Goal: Transaction & Acquisition: Purchase product/service

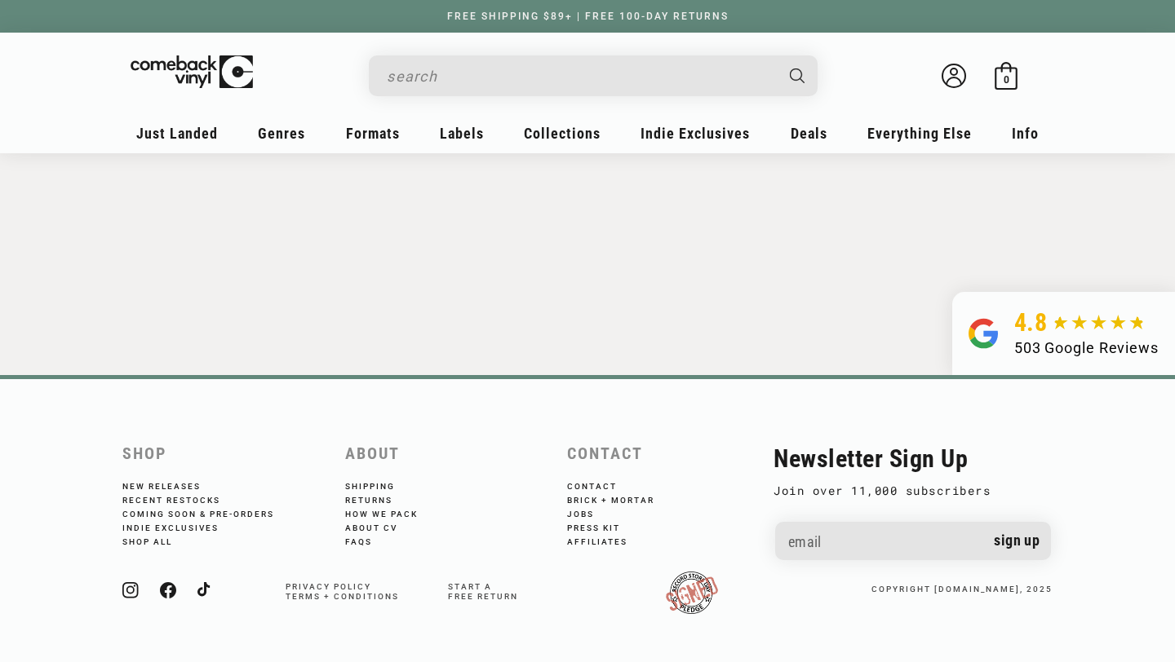
click at [498, 82] on input "Search" at bounding box center [580, 76] width 387 height 33
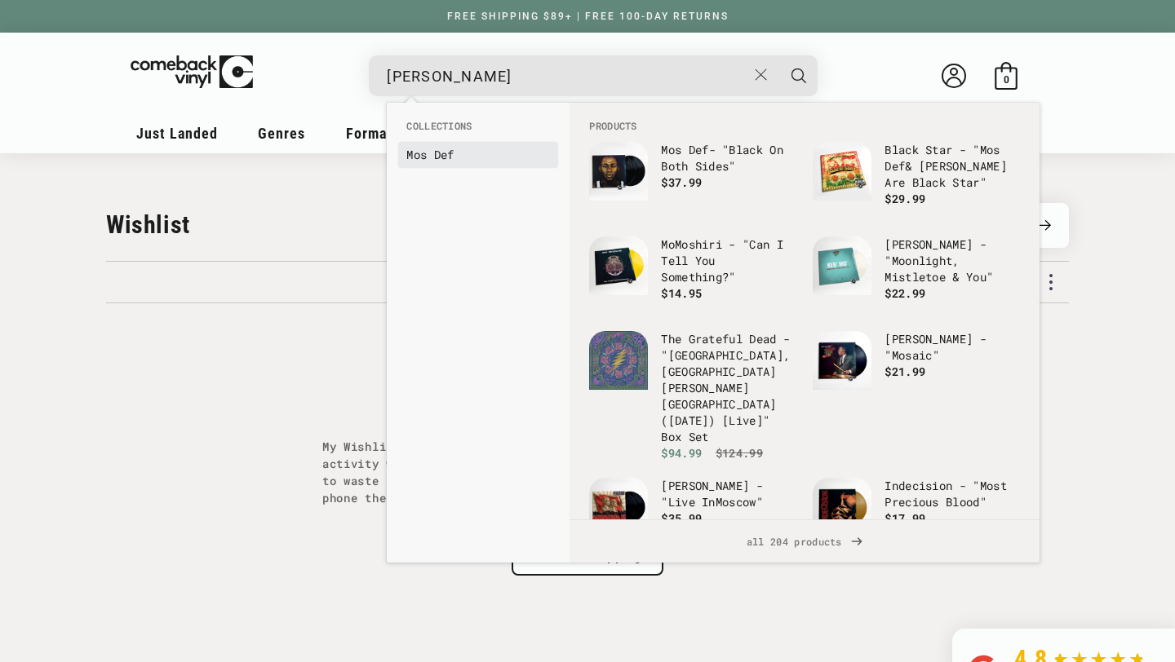
type input "mos def"
click at [441, 152] on b "Def" at bounding box center [444, 154] width 20 height 15
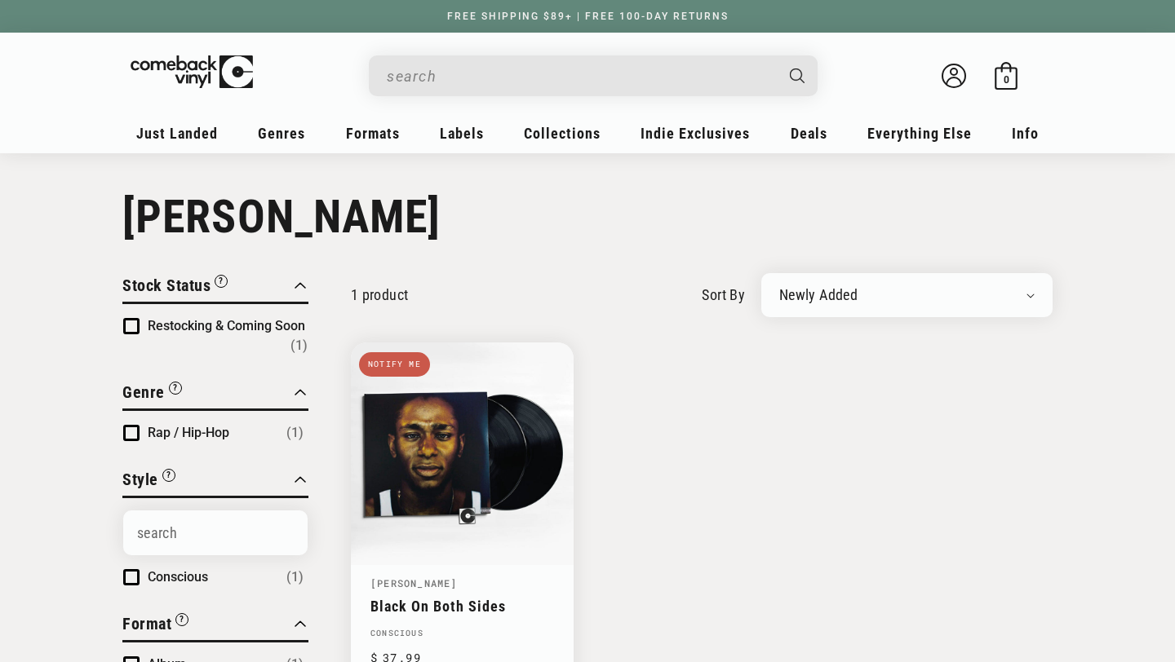
click at [712, 582] on ul "Black On Both Sides Notify me Mos Def Black On Both Sides Conscious Regular pri…" at bounding box center [702, 521] width 702 height 356
click at [519, 54] on div "Welcome back Bag 0 0 items" at bounding box center [588, 79] width 914 height 61
click at [472, 70] on input "When autocomplete results are available use up and down arrows to review and en…" at bounding box center [580, 76] width 387 height 33
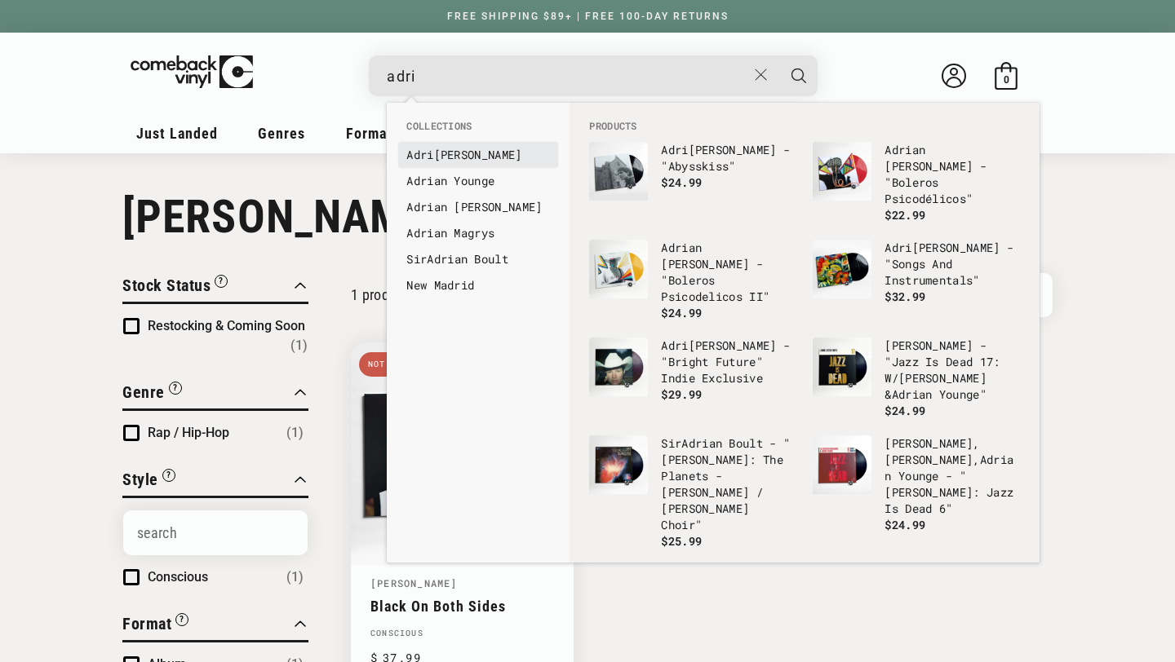
type input "adri"
click at [467, 152] on link "Adri anne Lenker" at bounding box center [478, 155] width 144 height 16
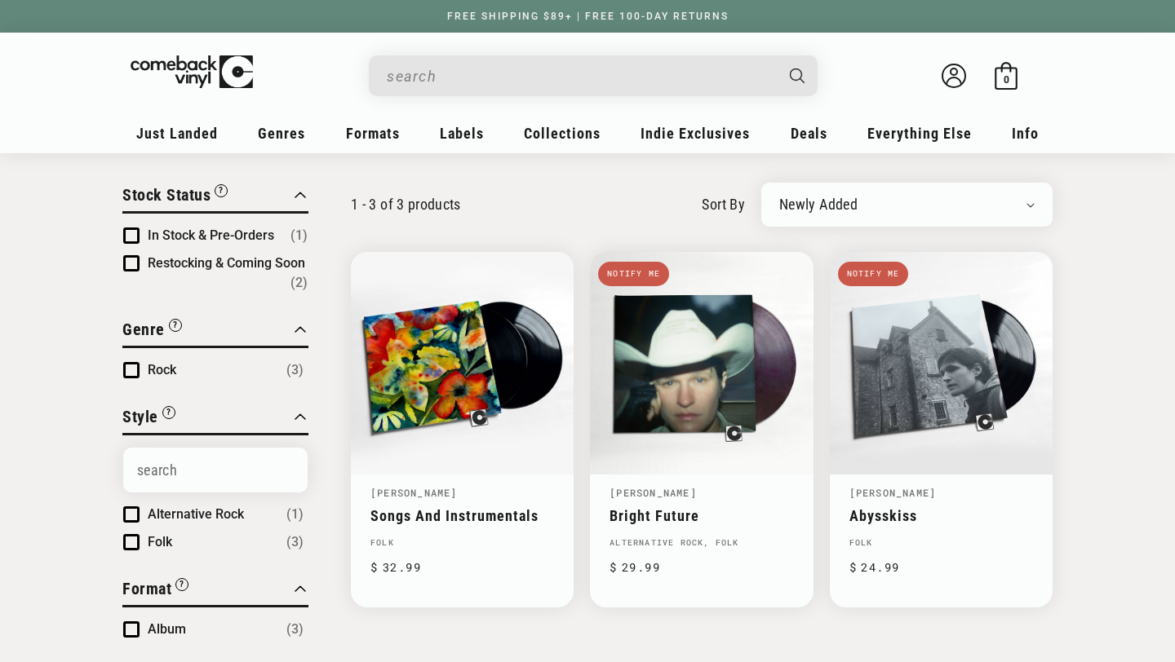
scroll to position [139, 0]
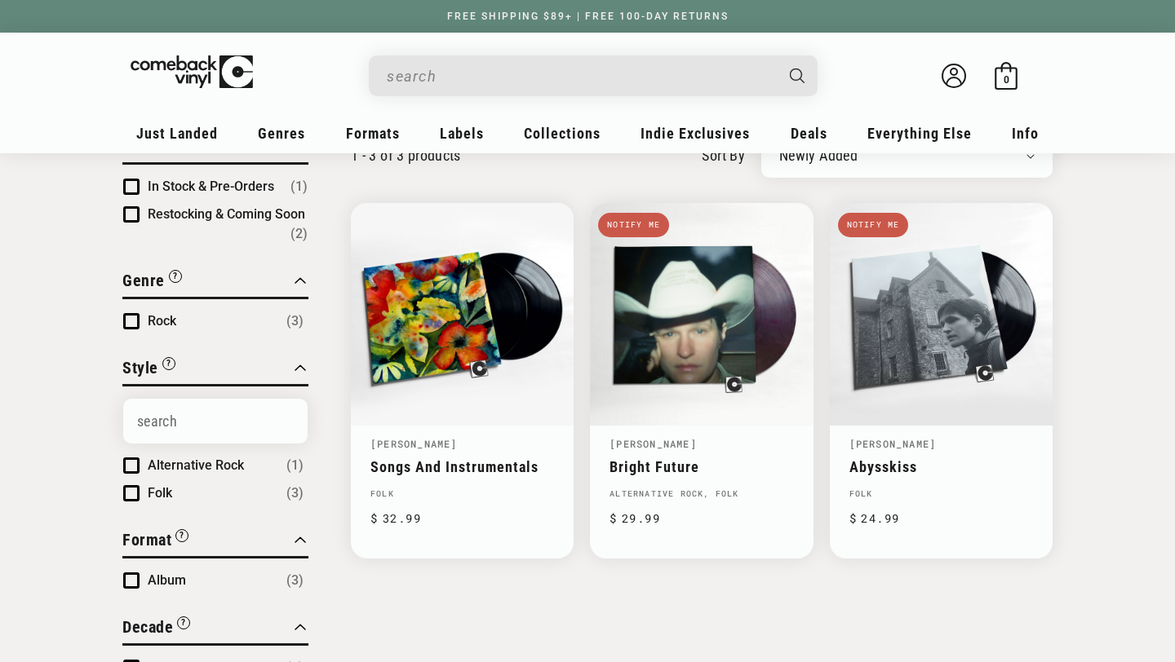
click at [654, 92] on div "Search" at bounding box center [601, 74] width 432 height 39
click at [604, 73] on input "When autocomplete results are available use up and down arrows to review and en…" at bounding box center [580, 76] width 387 height 33
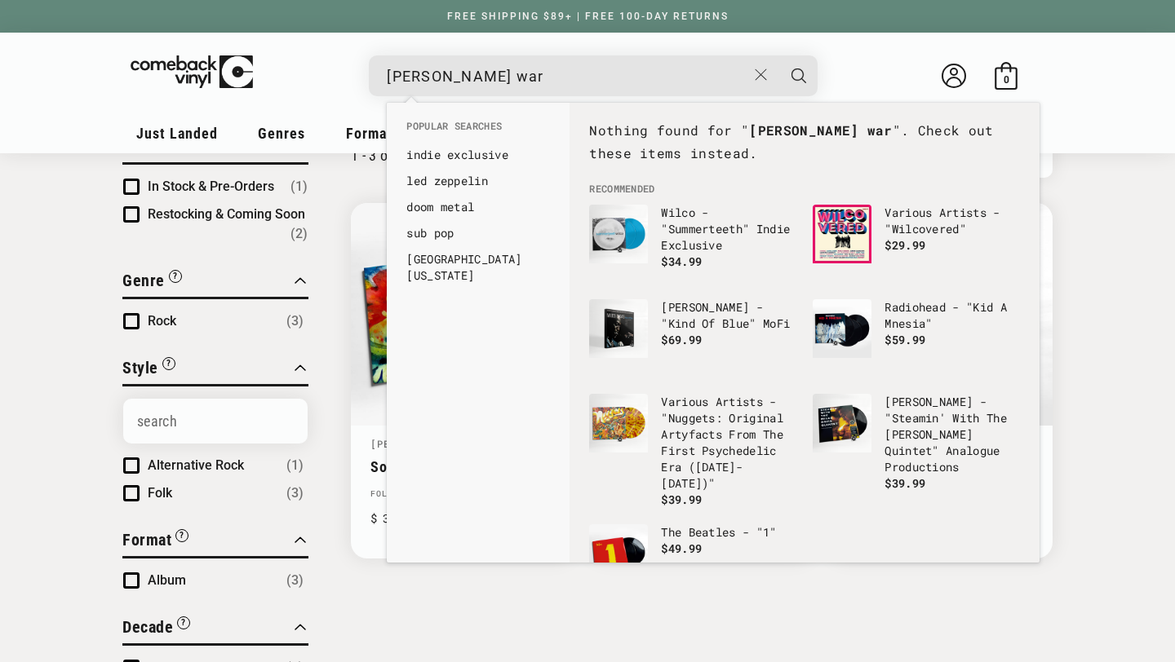
type input "[PERSON_NAME] war"
